Goal: Information Seeking & Learning: Learn about a topic

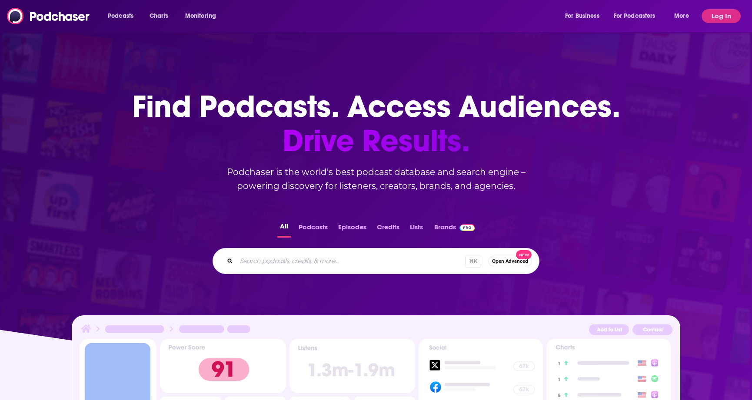
click at [325, 256] on input "Search podcasts, credits, & more..." at bounding box center [350, 261] width 229 height 14
type input "hvac tv"
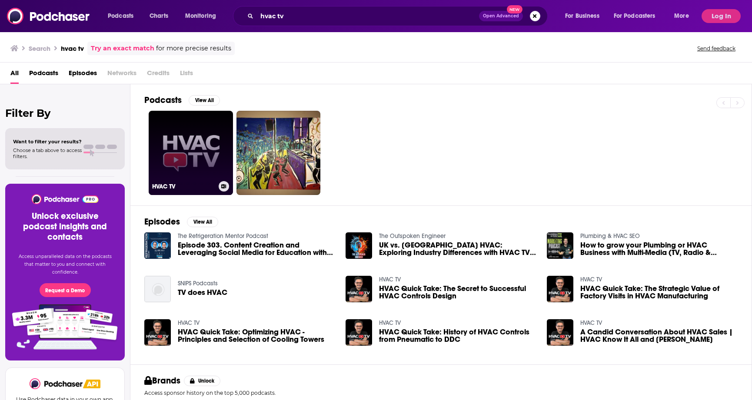
click at [170, 161] on link "HVAC TV" at bounding box center [191, 153] width 84 height 84
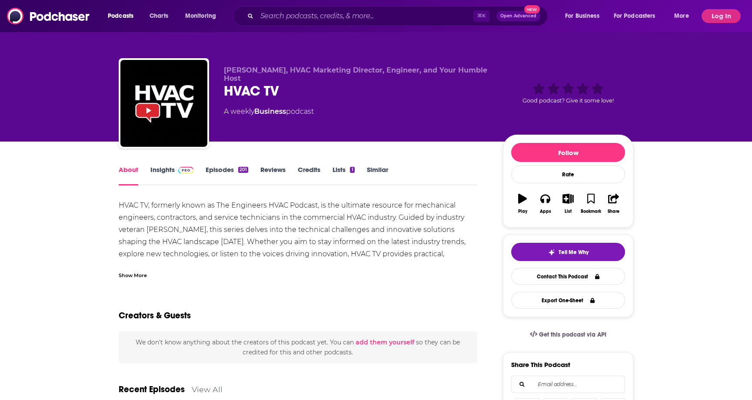
click at [164, 173] on link "Insights" at bounding box center [171, 176] width 43 height 20
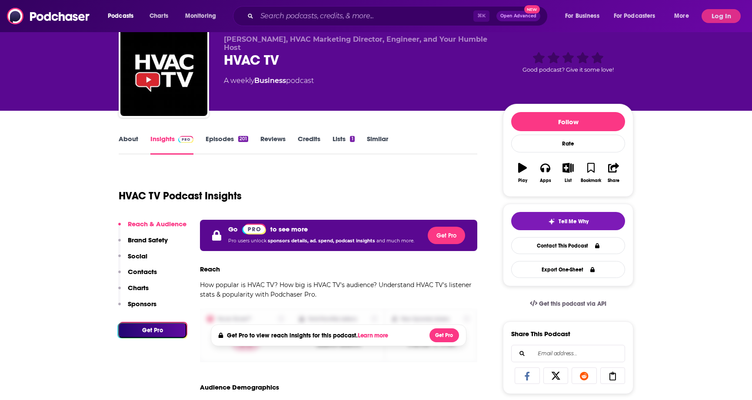
scroll to position [48, 0]
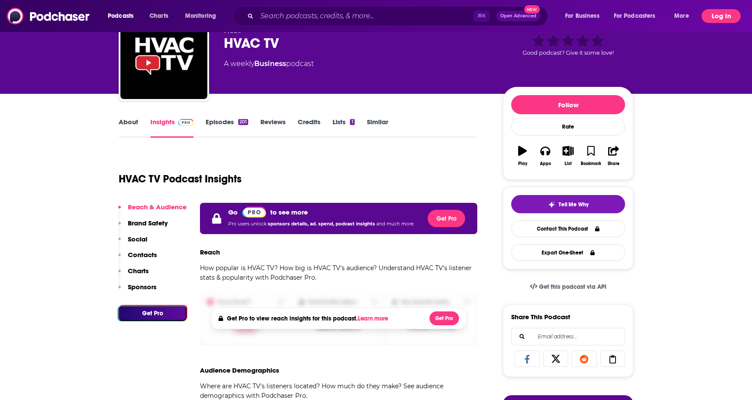
click at [723, 17] on button "Log In" at bounding box center [720, 16] width 39 height 14
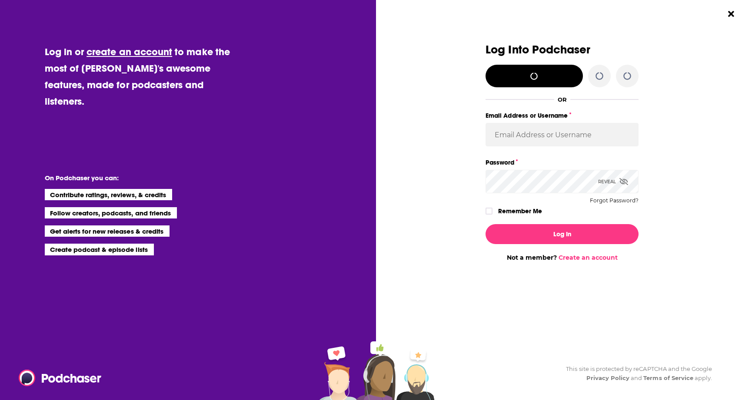
scroll to position [0, 0]
type input "[EMAIL_ADDRESS][DOMAIN_NAME]"
click at [553, 128] on input "[EMAIL_ADDRESS][DOMAIN_NAME]" at bounding box center [561, 134] width 153 height 23
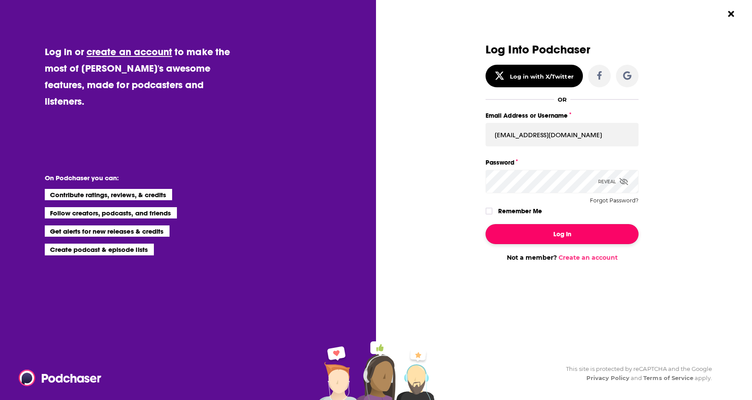
click at [520, 237] on button "Log In" at bounding box center [561, 234] width 153 height 20
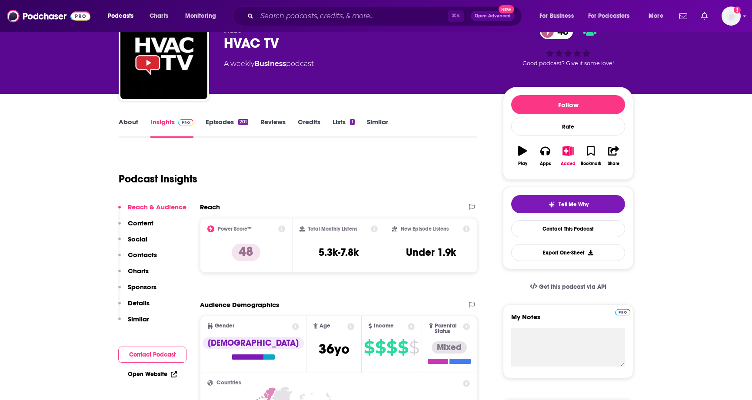
scroll to position [90, 0]
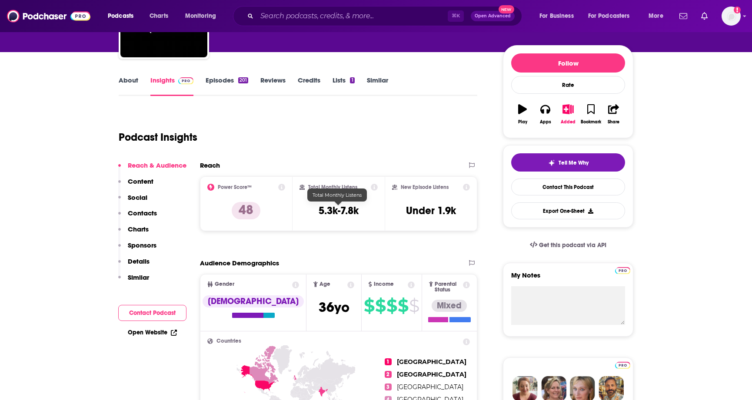
click at [348, 214] on h3 "5.3k-7.8k" at bounding box center [339, 210] width 40 height 13
